Goal: Submit feedback/report problem: Submit feedback/report problem

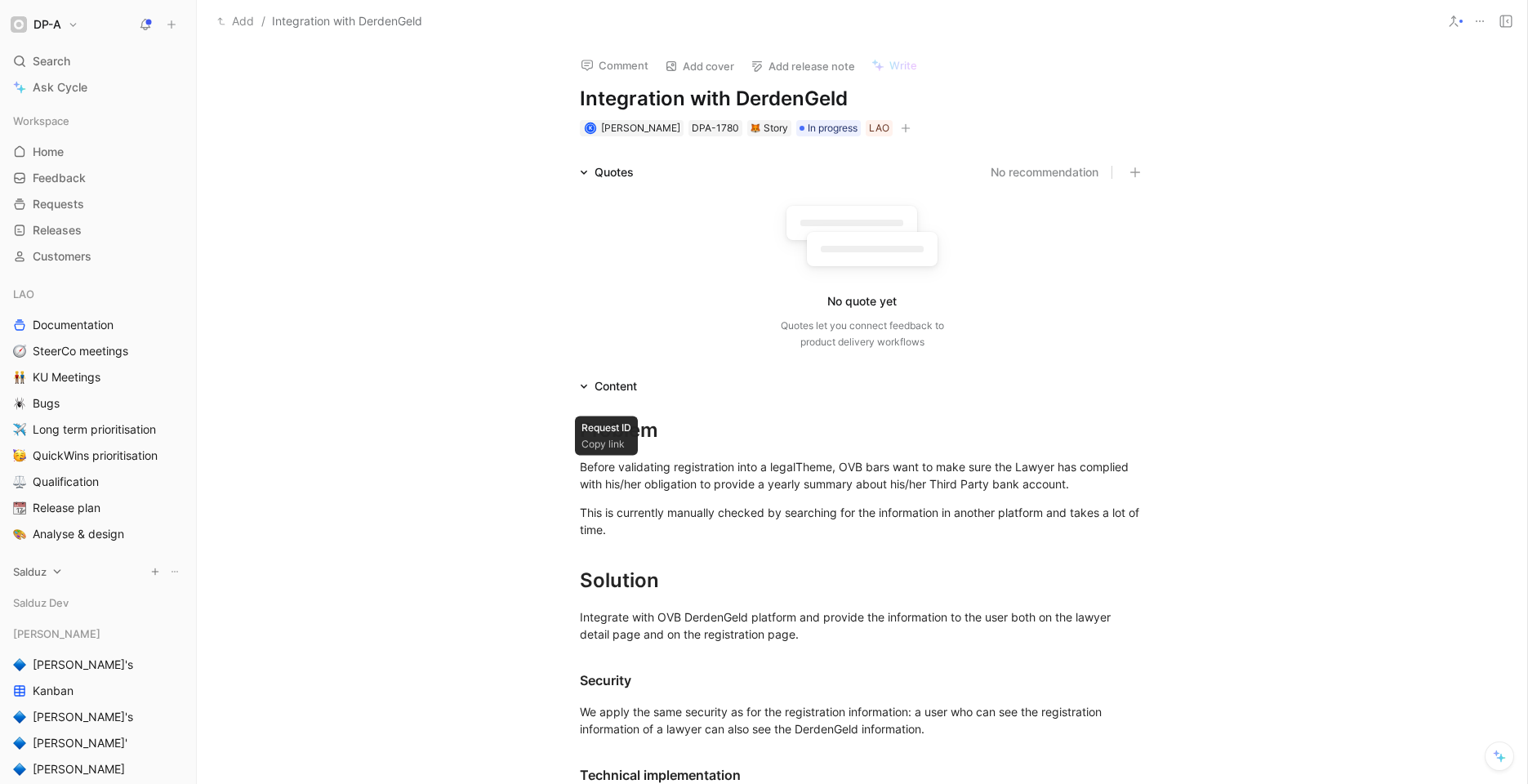
scroll to position [1096, 0]
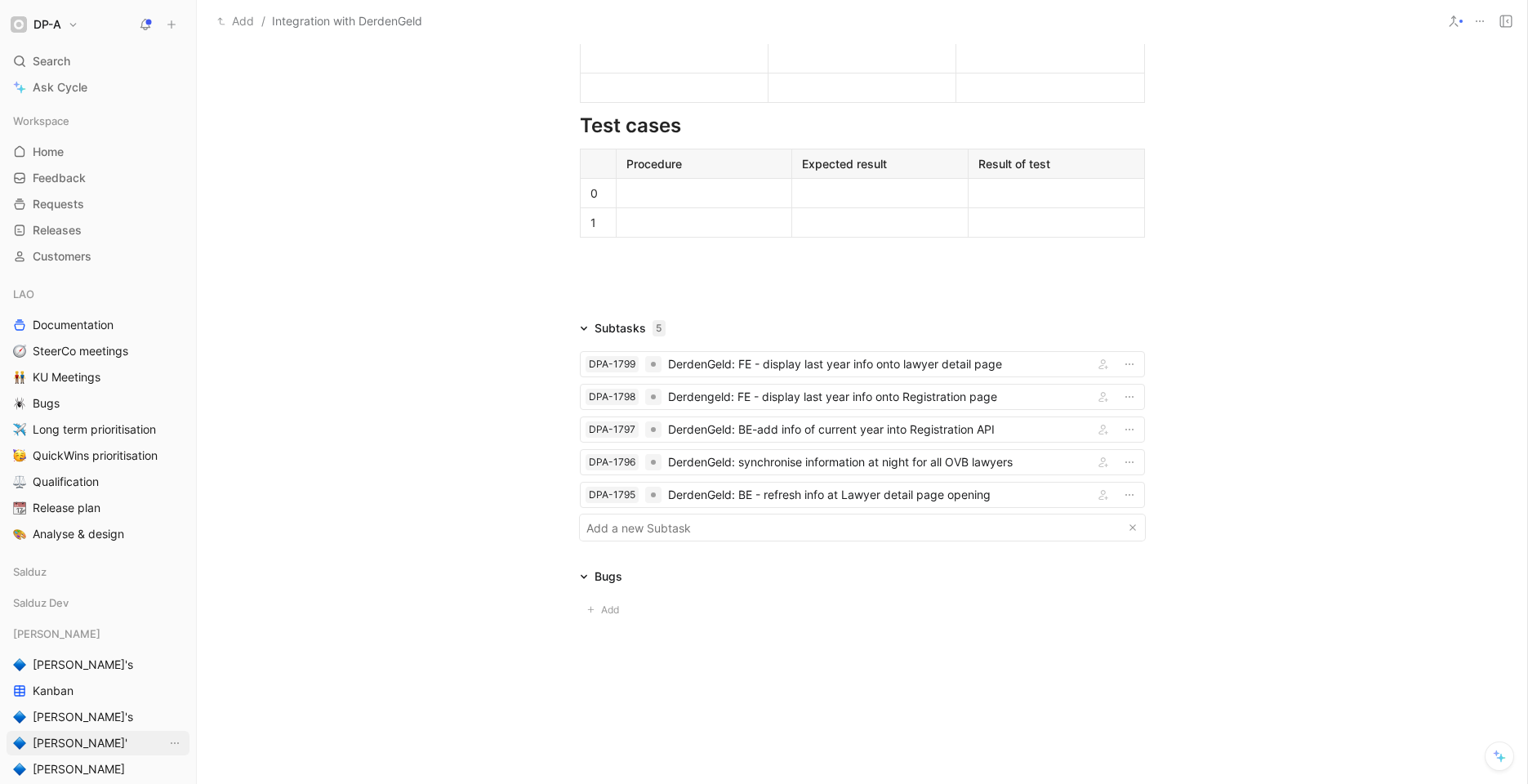
click at [75, 745] on link "[PERSON_NAME]'" at bounding box center [98, 743] width 183 height 24
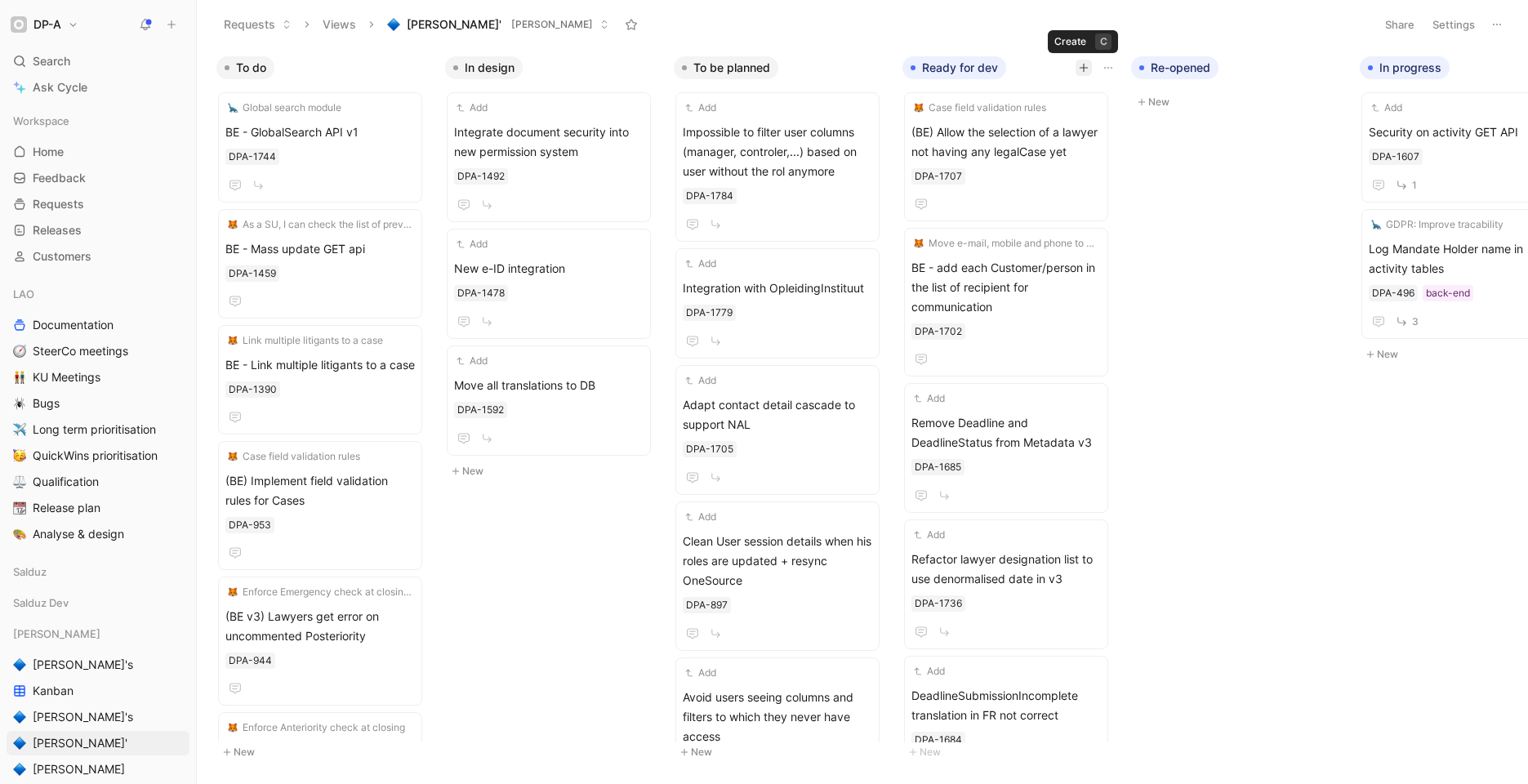
click at [1085, 67] on icon "button" at bounding box center [1083, 68] width 10 height 10
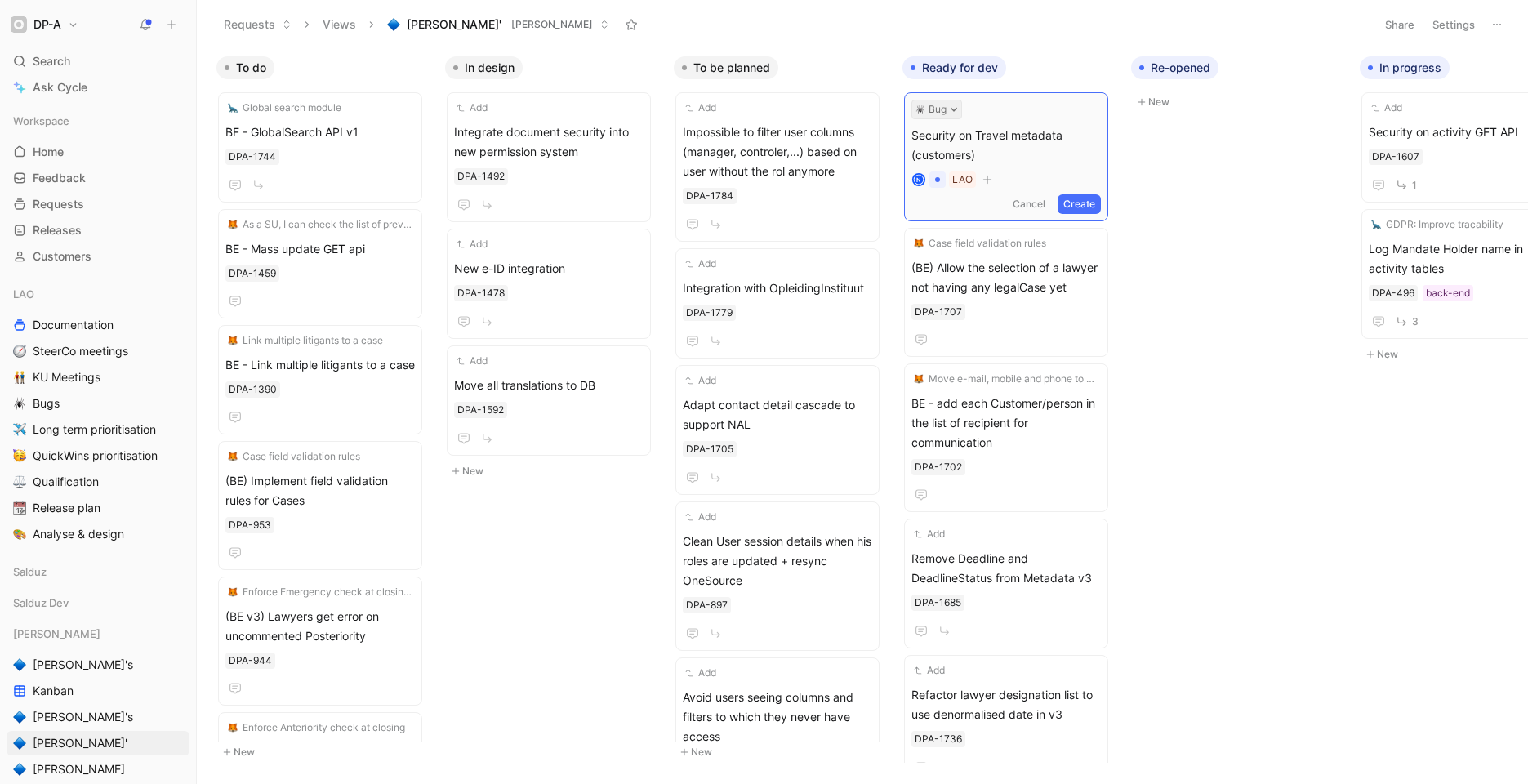
click at [944, 110] on button "Bug" at bounding box center [937, 109] width 50 height 20
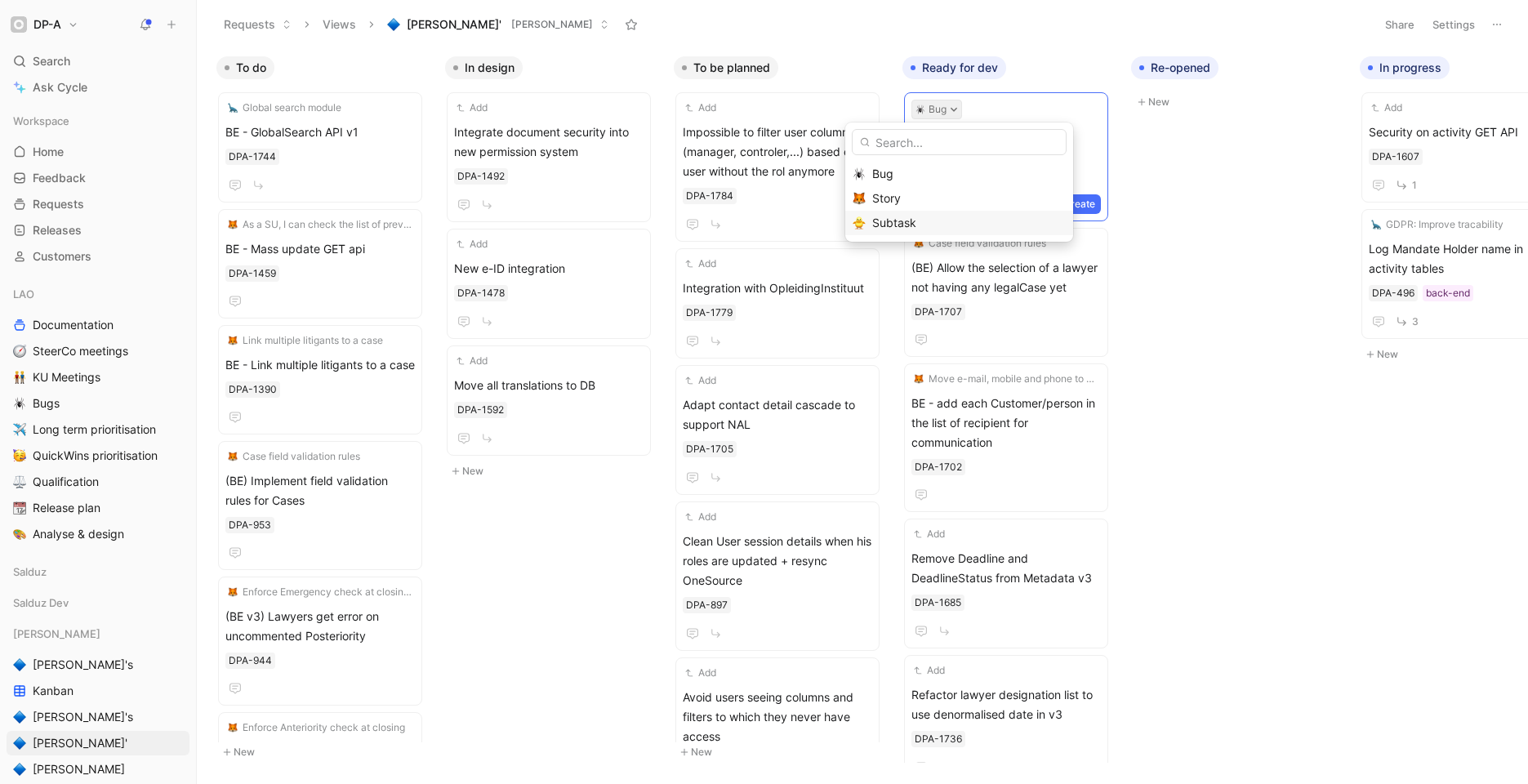
click at [935, 218] on div "Subtask" at bounding box center [969, 222] width 193 height 20
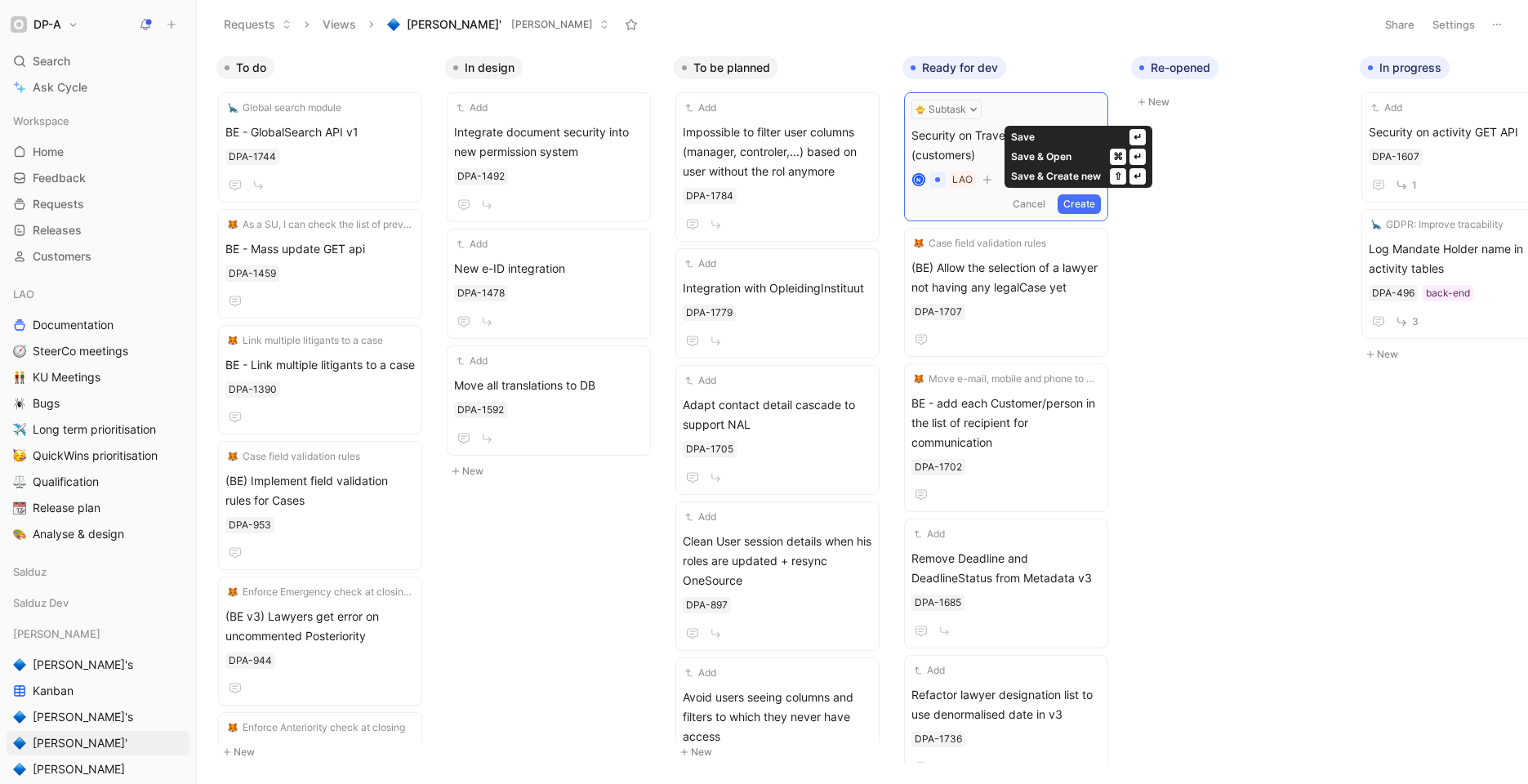
click at [1083, 205] on button "Create" at bounding box center [1079, 204] width 44 height 20
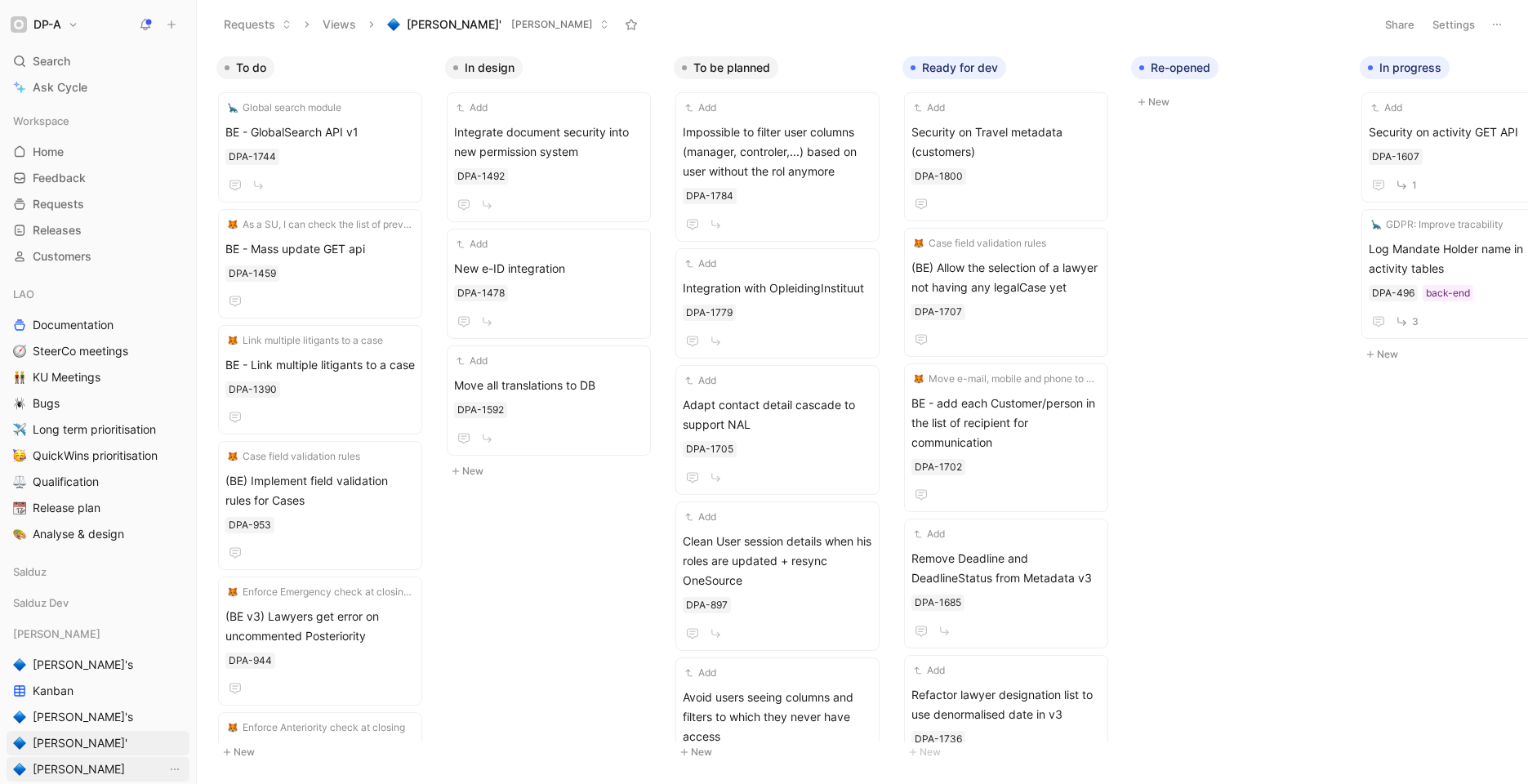
click at [84, 760] on link "[PERSON_NAME]" at bounding box center [98, 769] width 183 height 24
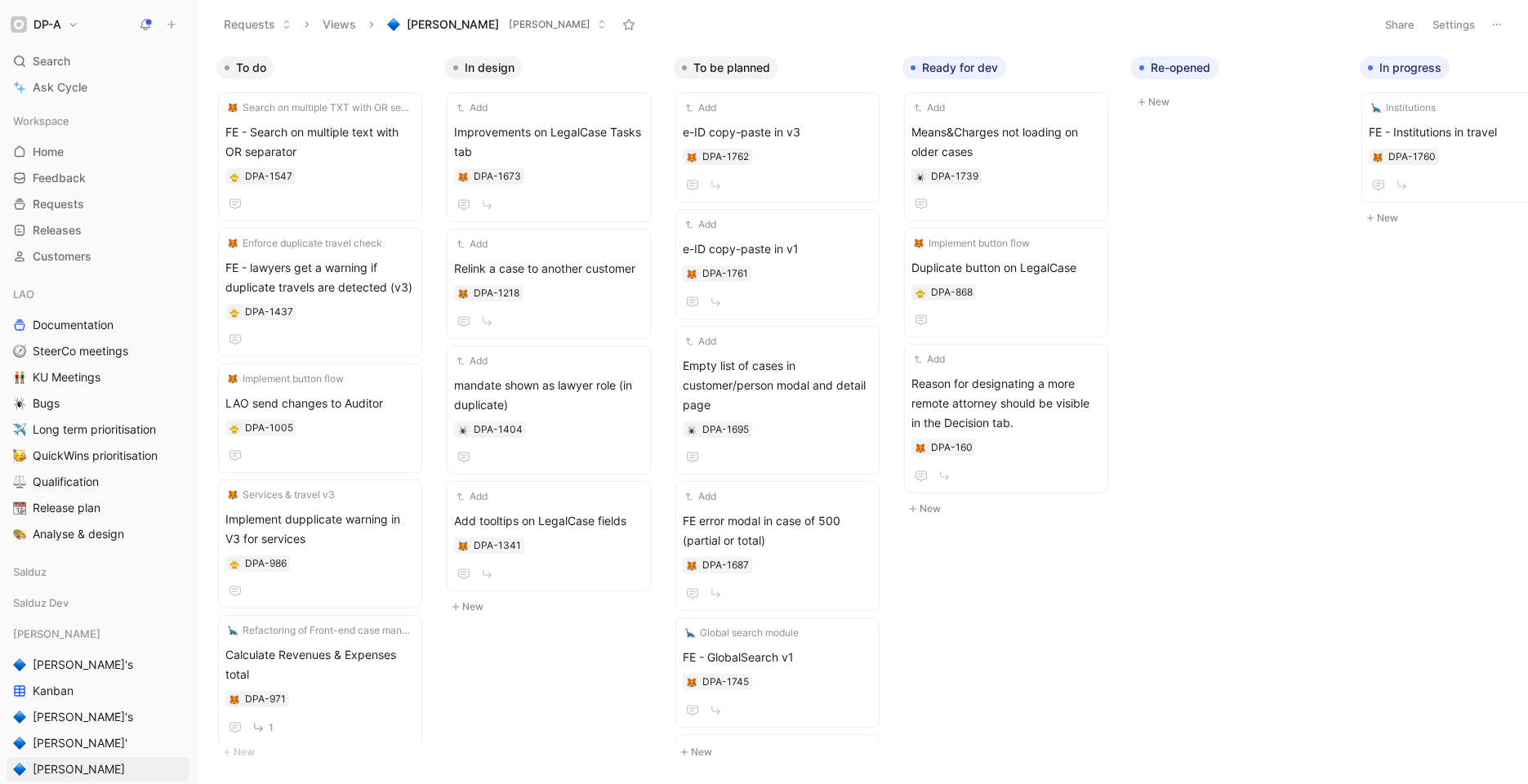
click at [641, 17] on div "Requests Views [PERSON_NAME]" at bounding box center [791, 24] width 1151 height 28
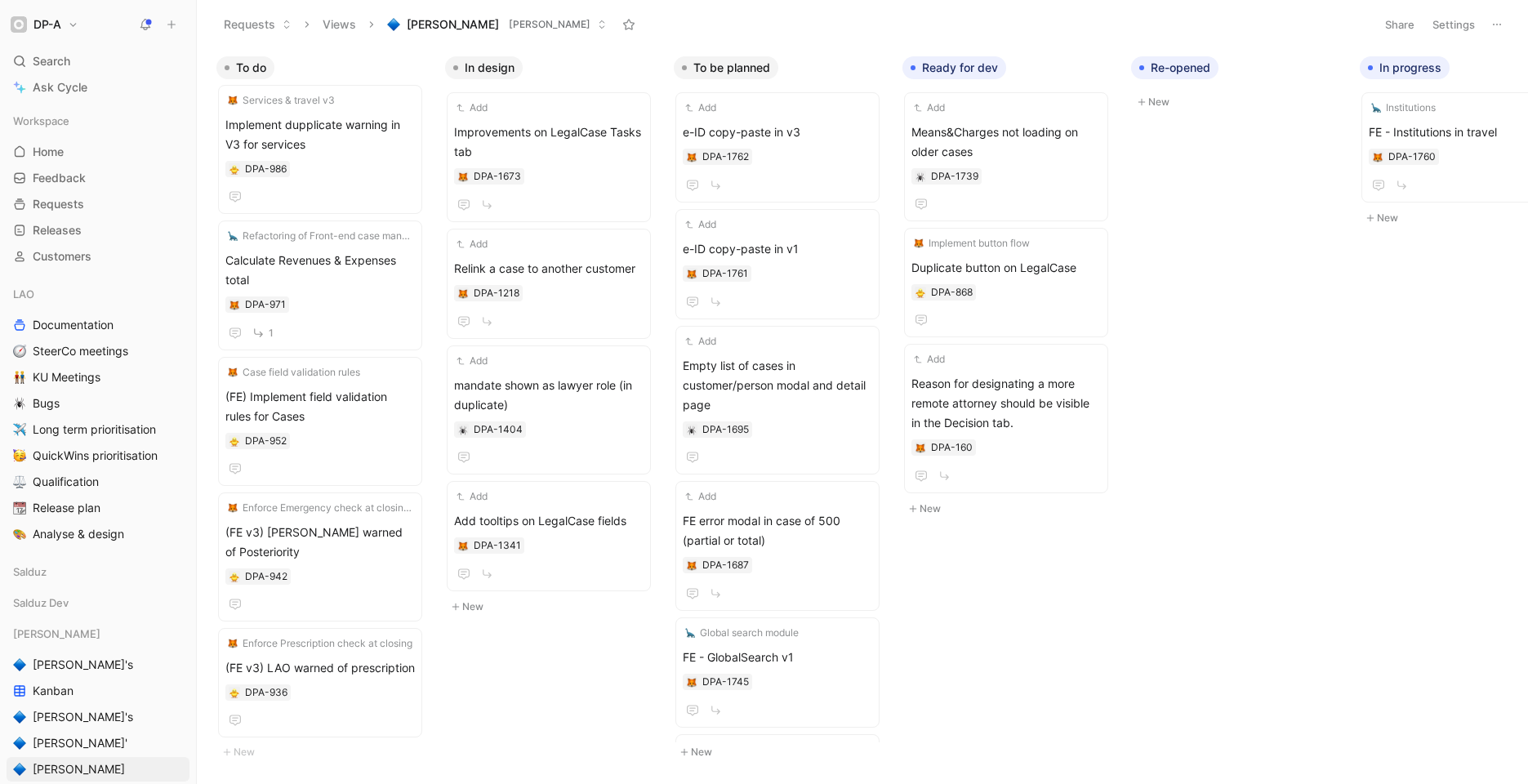
scroll to position [401, 0]
